Goal: Navigation & Orientation: Find specific page/section

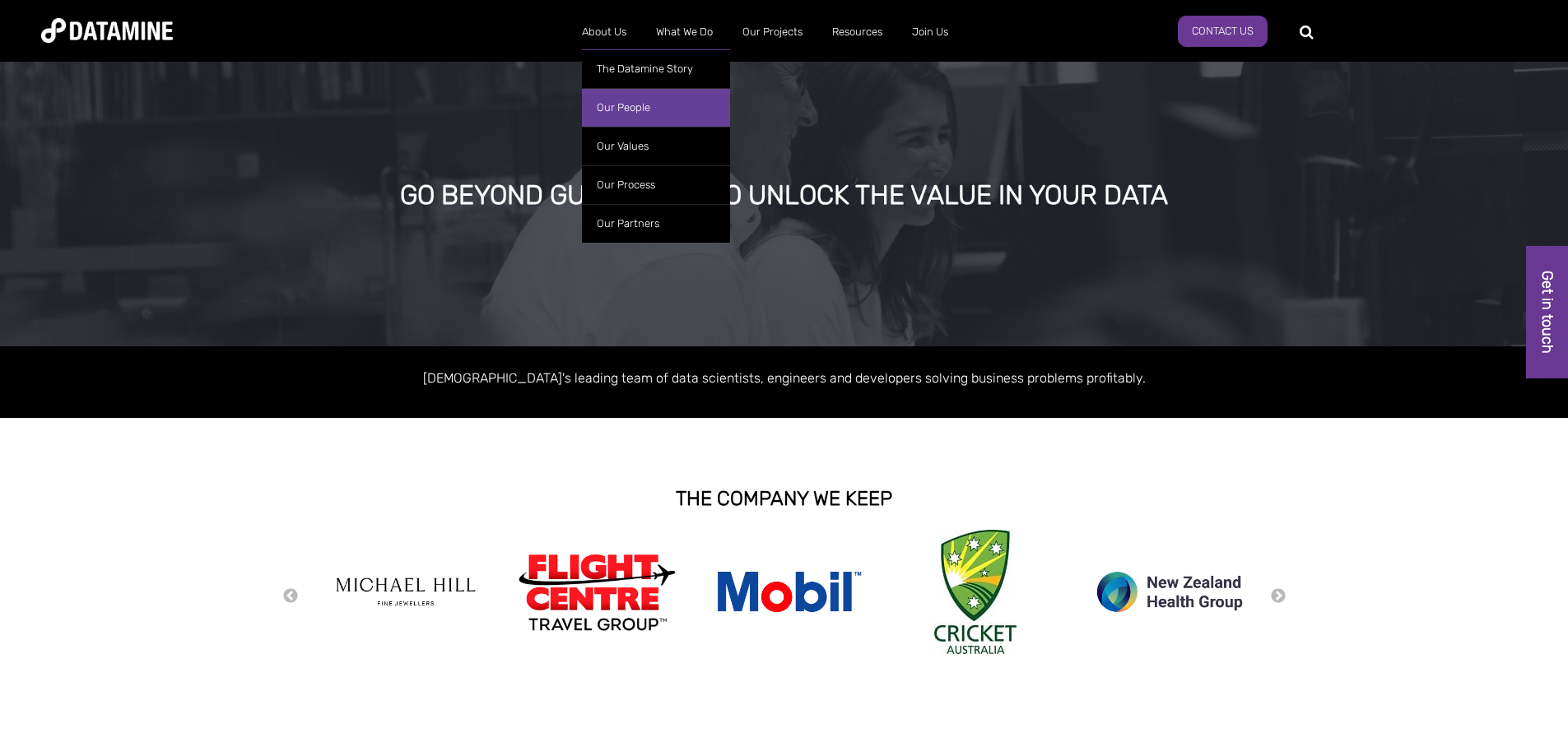
click at [618, 109] on link "Our People" at bounding box center [656, 108] width 148 height 38
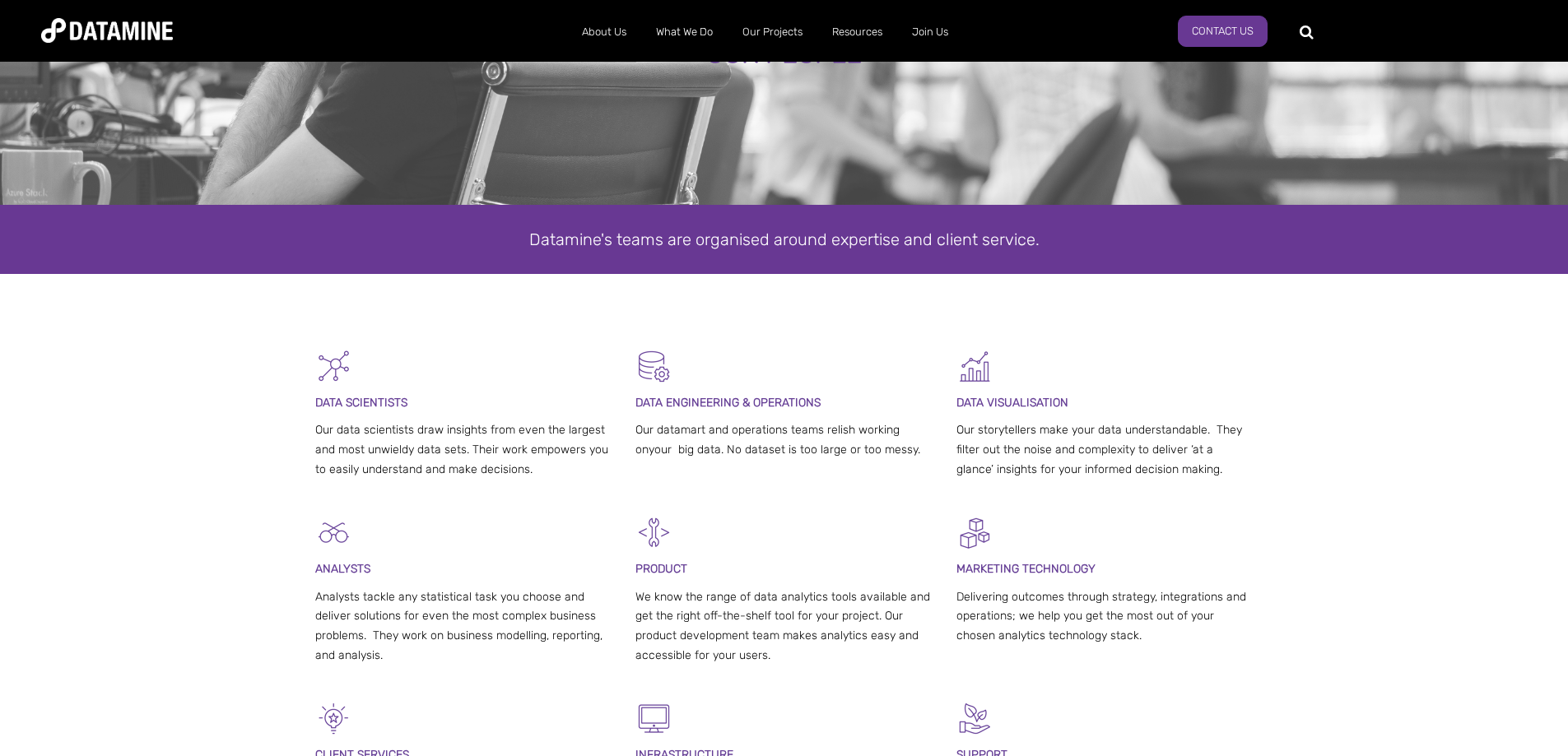
scroll to position [329, 0]
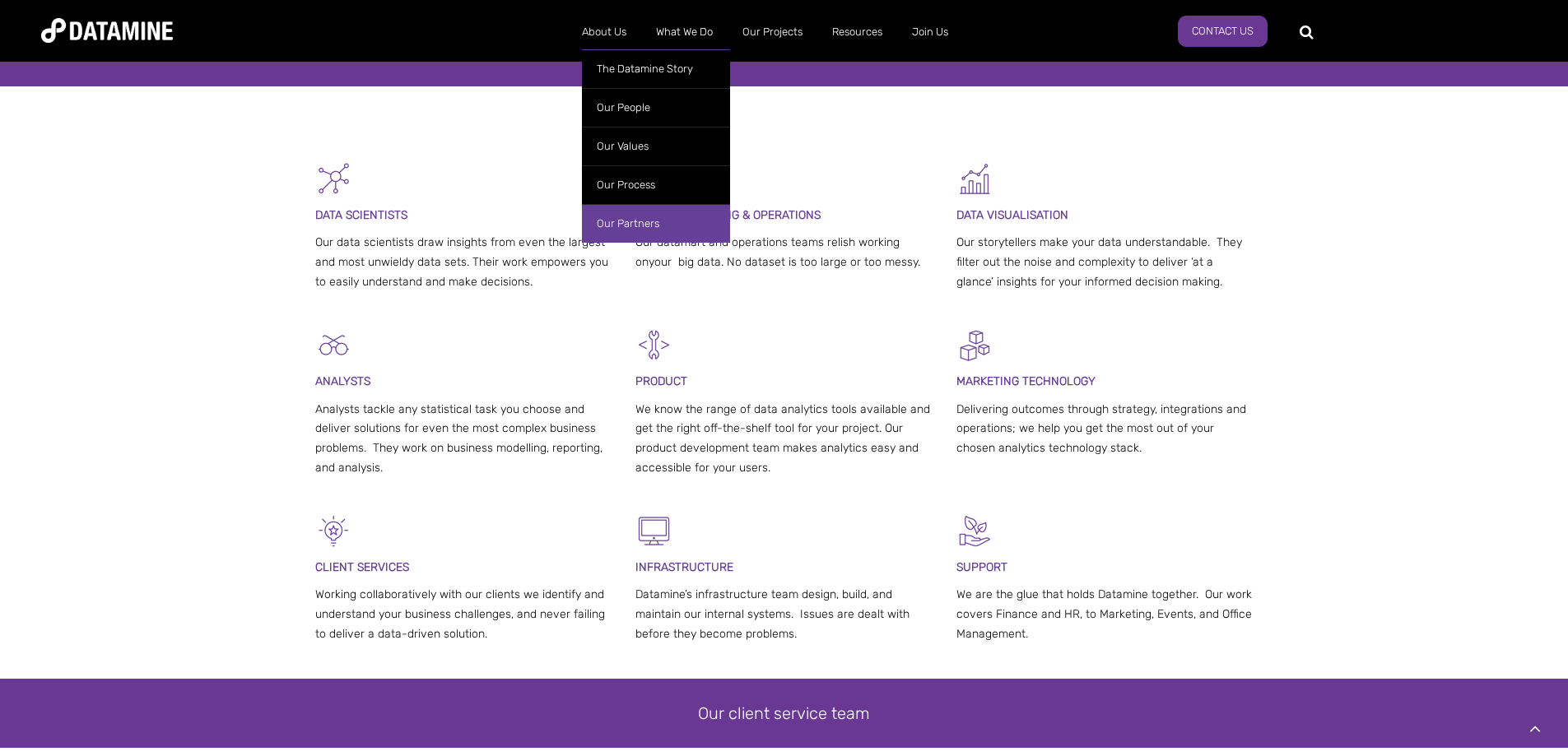
click at [612, 223] on link "Our Partners" at bounding box center [656, 223] width 148 height 38
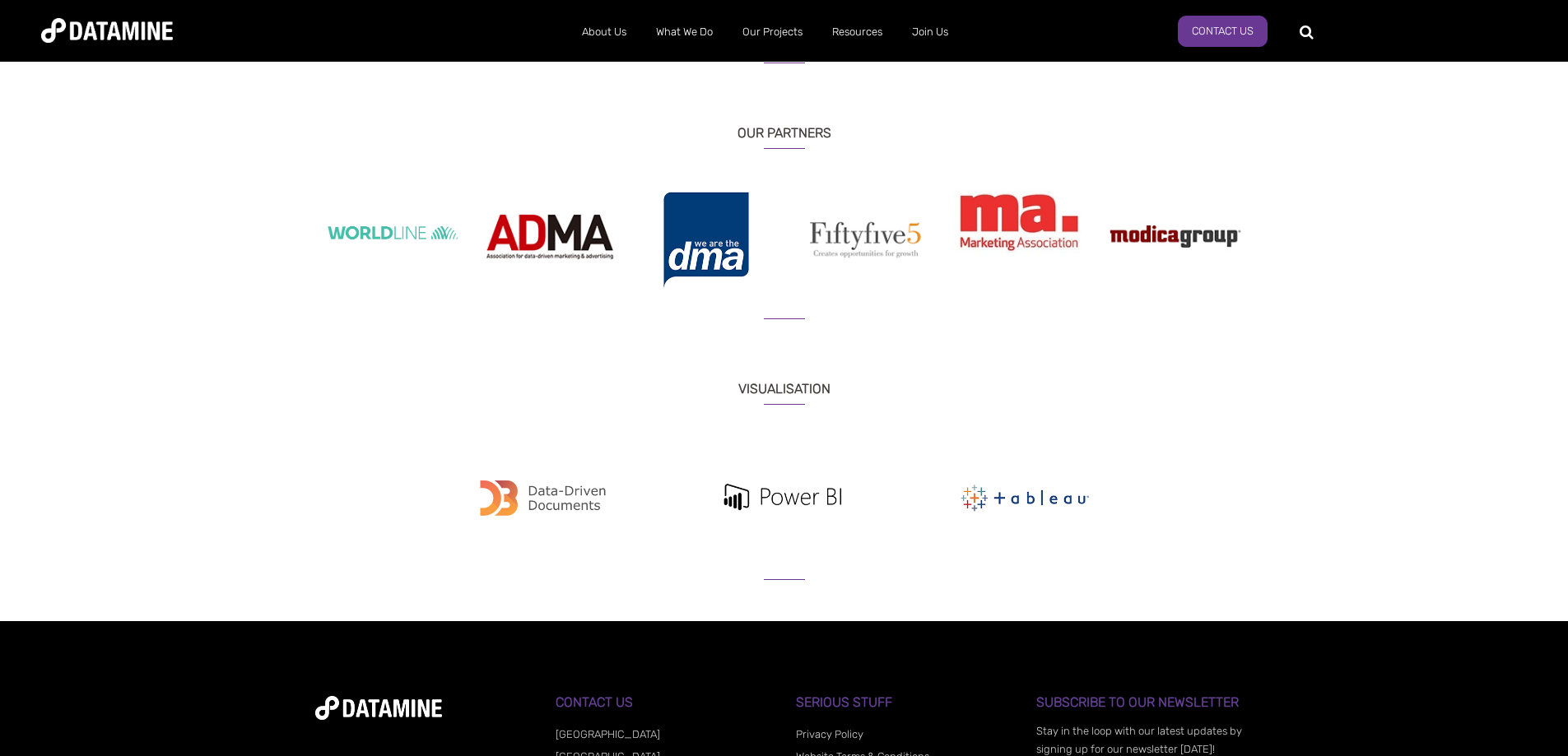
scroll to position [1728, 0]
